Goal: Task Accomplishment & Management: Manage account settings

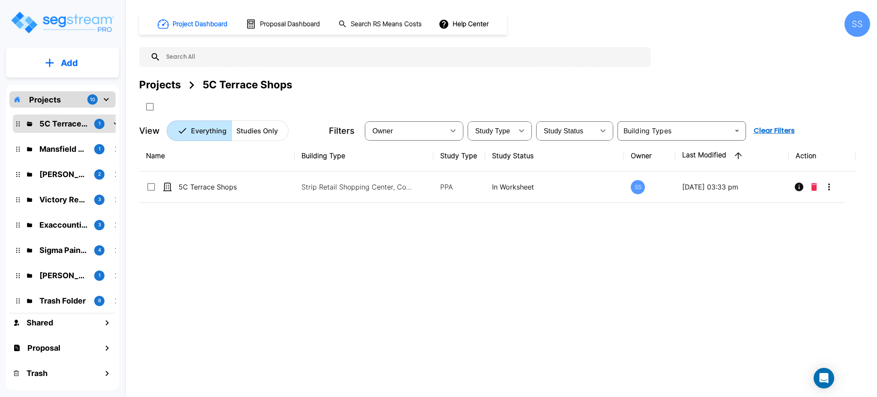
drag, startPoint x: 553, startPoint y: 273, endPoint x: 550, endPoint y: 270, distance: 4.6
click at [553, 273] on div "Name Building Type Study Type Study Status Owner Last Modified Action 5C Terrac…" at bounding box center [497, 263] width 717 height 246
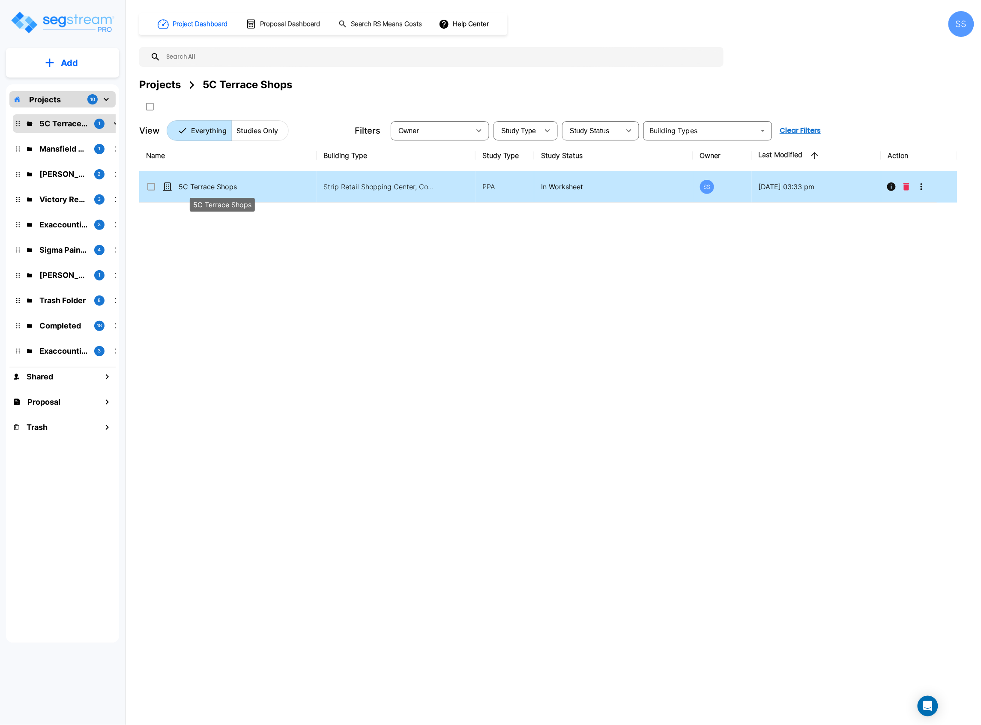
click at [233, 188] on p "5C Terrace Shops" at bounding box center [222, 187] width 87 height 10
checkbox input "true"
click at [233, 188] on p "5C Terrace Shops" at bounding box center [222, 187] width 87 height 10
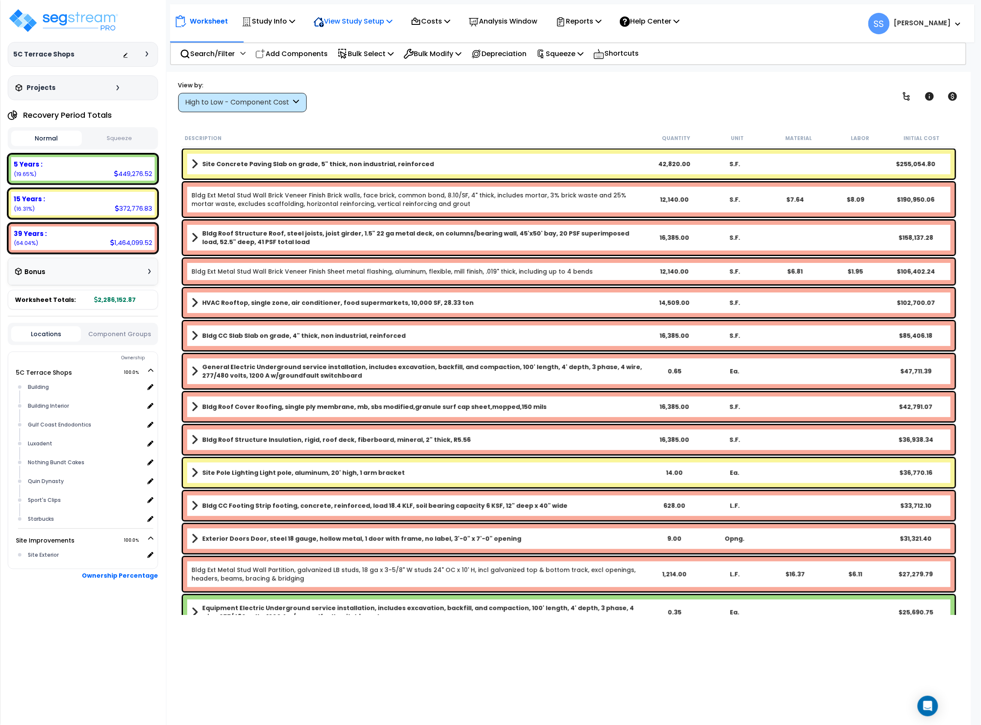
click at [348, 19] on p "View Study Setup" at bounding box center [353, 21] width 79 height 12
click at [245, 17] on icon at bounding box center [247, 22] width 10 height 10
click at [296, 6] on div "Worksheet Study Info Study Setup Add Property Unit Template study Clone study SS" at bounding box center [572, 19] width 805 height 30
click at [372, 23] on p "View Study Setup" at bounding box center [353, 21] width 79 height 12
click at [348, 36] on link "Building Setup" at bounding box center [351, 40] width 85 height 17
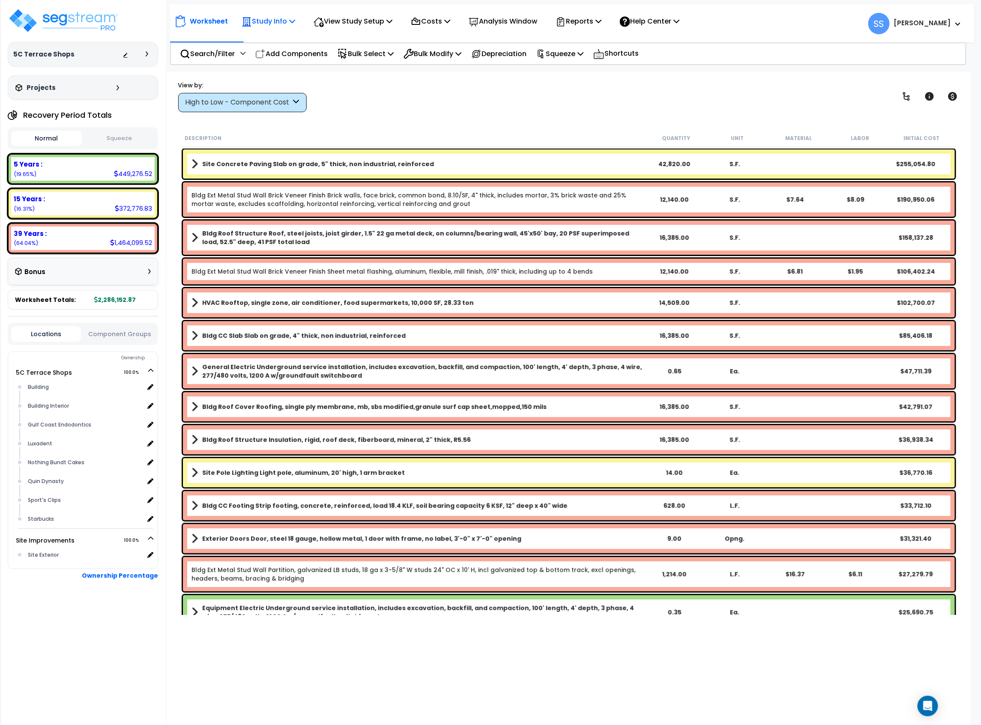
click at [267, 25] on p "Study Info" at bounding box center [269, 21] width 54 height 12
click at [261, 38] on link "Study Setup" at bounding box center [279, 40] width 85 height 17
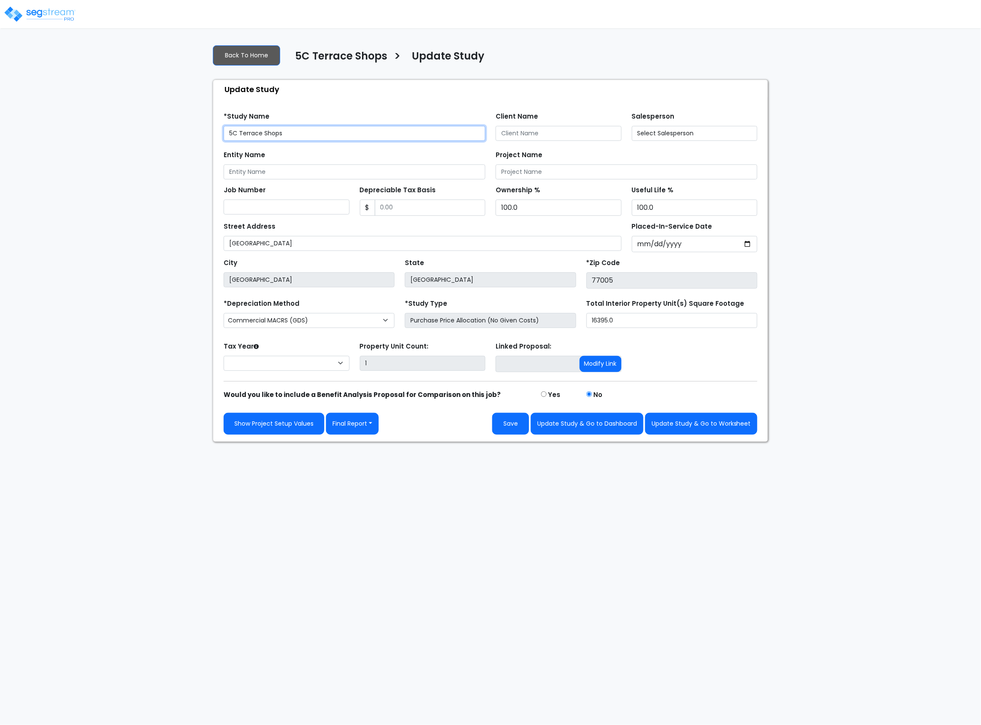
select select "2025"
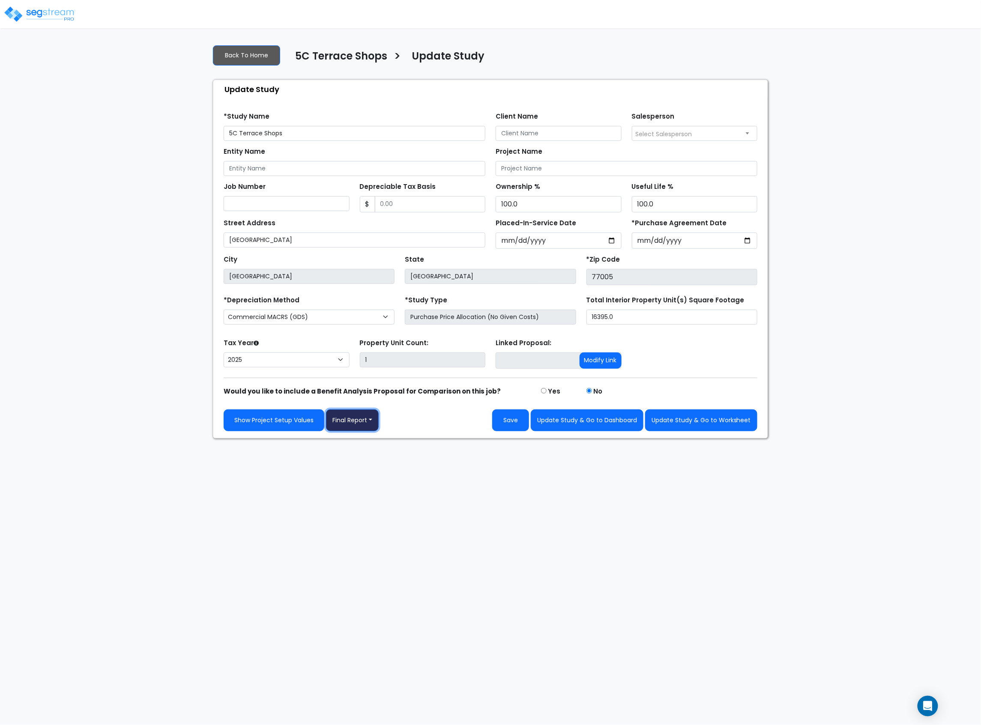
click at [345, 430] on button "Final Report" at bounding box center [352, 421] width 53 height 22
click at [344, 468] on link "Report Images" at bounding box center [371, 465] width 90 height 20
